Goal: Task Accomplishment & Management: Manage account settings

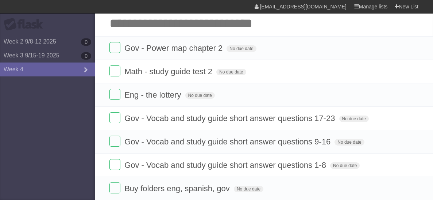
scroll to position [11, 0]
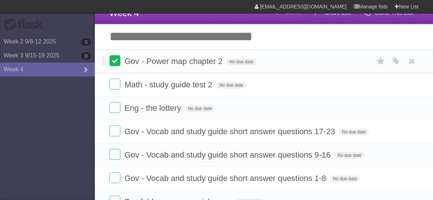
click at [116, 63] on label at bounding box center [114, 60] width 11 height 11
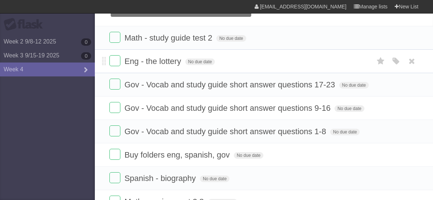
scroll to position [27, 0]
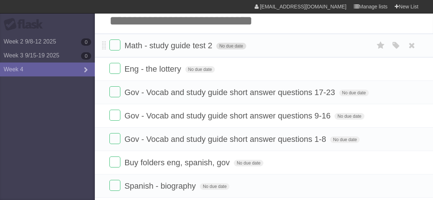
click at [229, 44] on span "No due date" at bounding box center [231, 46] width 30 height 7
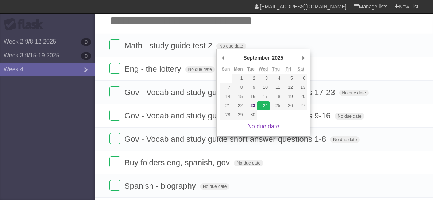
type span "[DATE]"
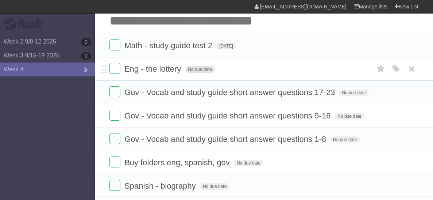
click at [189, 66] on span "No due date" at bounding box center [200, 69] width 30 height 7
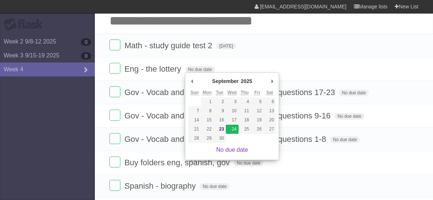
type span "[DATE]"
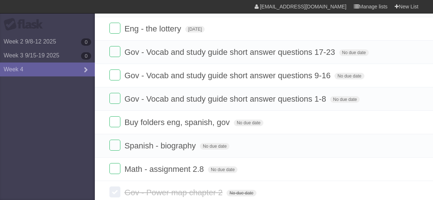
scroll to position [69, 0]
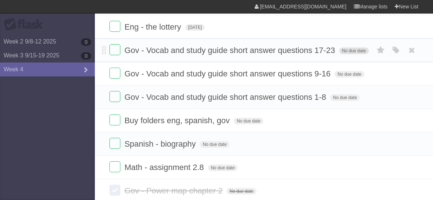
click at [361, 50] on span "No due date" at bounding box center [354, 50] width 30 height 7
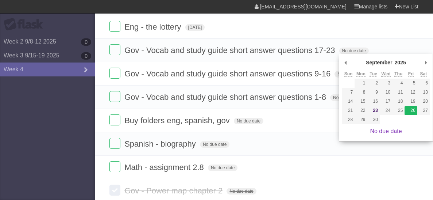
type span "[DATE]"
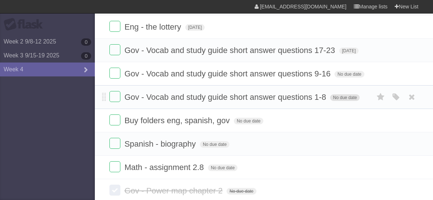
click at [343, 101] on span "No due date" at bounding box center [345, 97] width 30 height 7
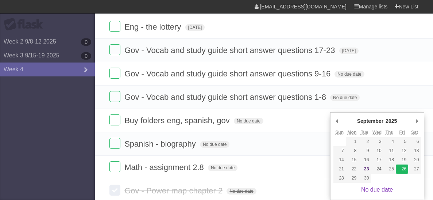
type span "[DATE]"
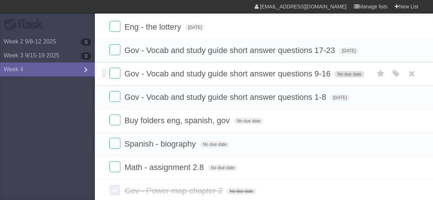
click at [359, 77] on span "No due date" at bounding box center [350, 74] width 30 height 7
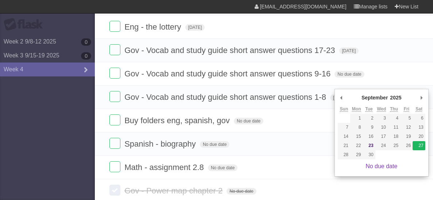
type span "[DATE]"
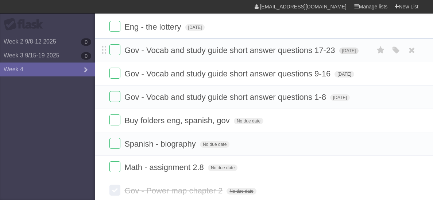
click at [357, 52] on span "[DATE]" at bounding box center [349, 50] width 20 height 7
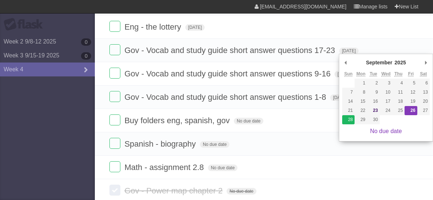
type span "[DATE]"
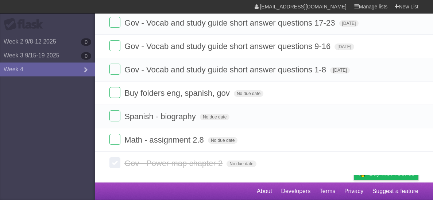
scroll to position [120, 0]
click at [219, 113] on span "No due date" at bounding box center [215, 116] width 30 height 7
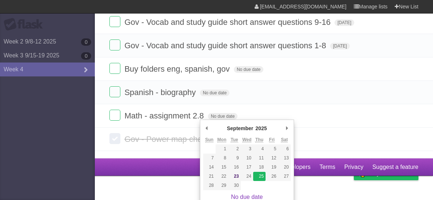
type span "[DATE]"
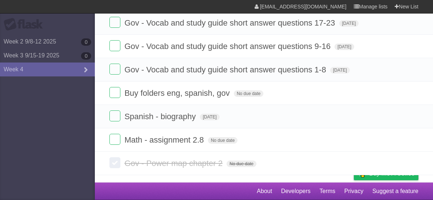
scroll to position [101, 0]
click at [112, 144] on label at bounding box center [114, 139] width 11 height 11
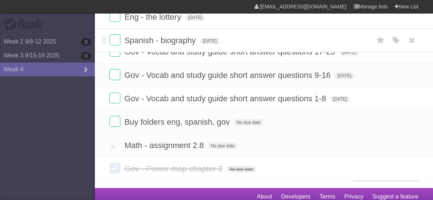
drag, startPoint x: 104, startPoint y: 156, endPoint x: 107, endPoint y: 30, distance: 125.9
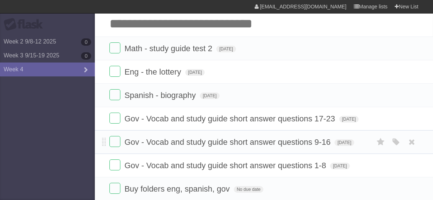
scroll to position [24, 0]
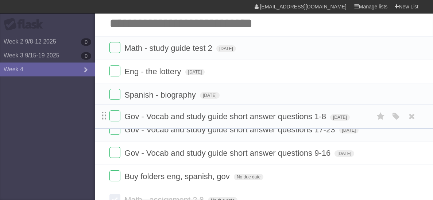
drag, startPoint x: 103, startPoint y: 185, endPoint x: 105, endPoint y: 113, distance: 72.3
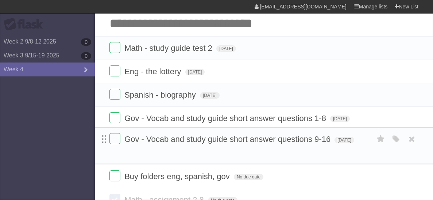
drag, startPoint x: 104, startPoint y: 175, endPoint x: 104, endPoint y: 138, distance: 37.6
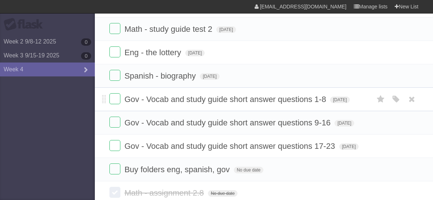
scroll to position [45, 0]
